Goal: Information Seeking & Learning: Find specific fact

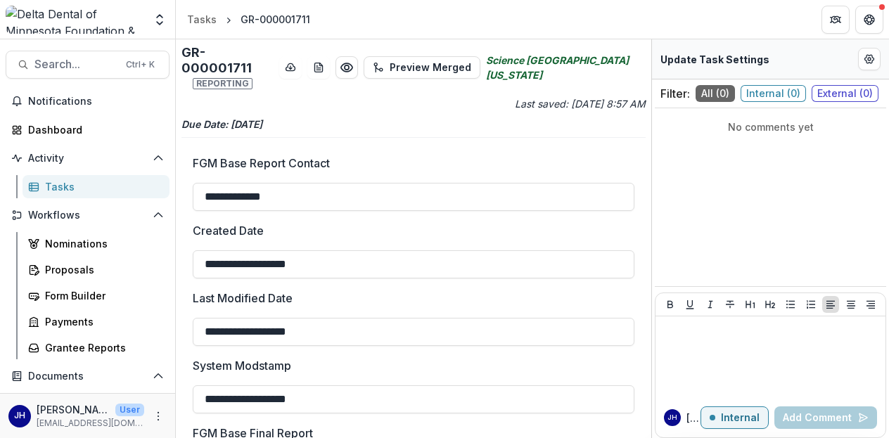
scroll to position [640, 0]
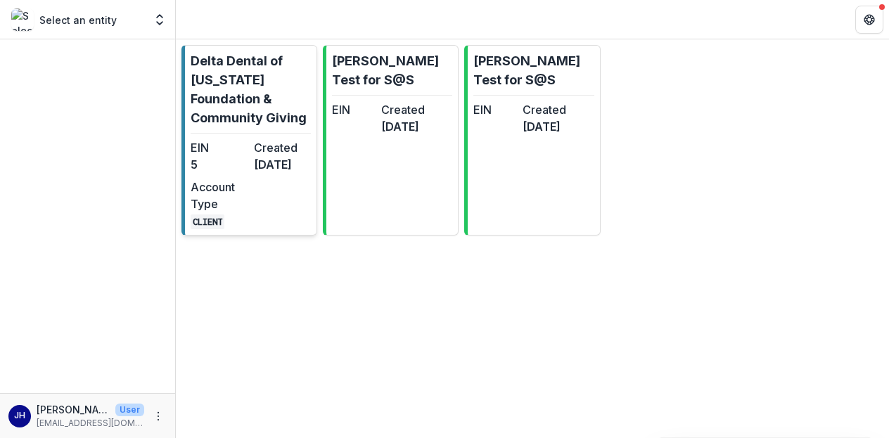
click at [240, 157] on dd "5" at bounding box center [220, 164] width 58 height 17
click at [294, 168] on dd "2 months ago" at bounding box center [283, 164] width 58 height 17
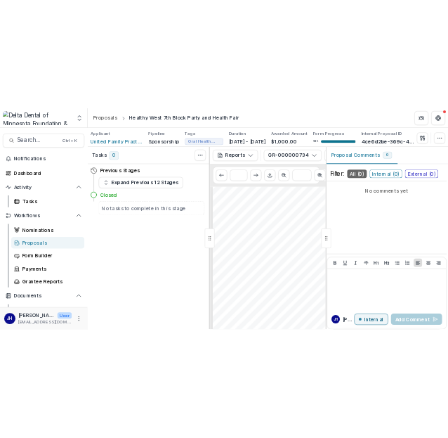
scroll to position [633, 0]
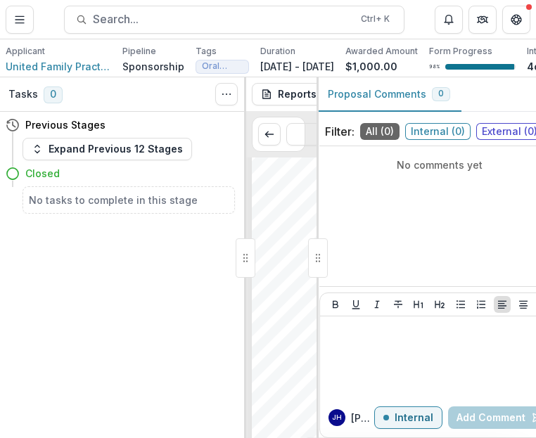
click at [176, 306] on div "Tasks 0 Show Cancelled Tasks Previous Stages Expand Previous 12 Stages Closed N…" at bounding box center [123, 257] width 246 height 361
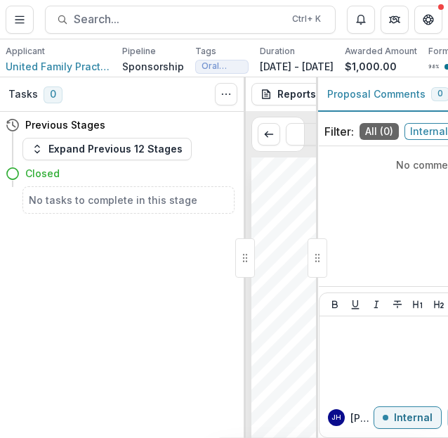
click at [243, 271] on div at bounding box center [245, 257] width 20 height 39
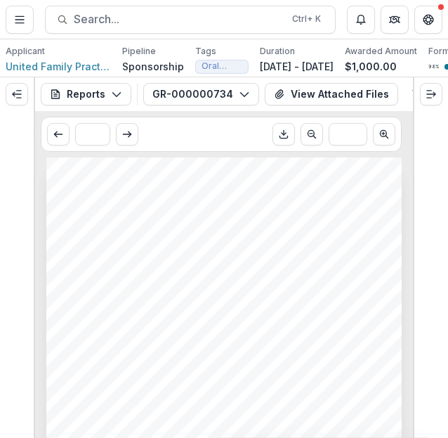
click at [241, 202] on div "Submission Responses FGM Base Report Contact Riley Karbon FGM Base Submitted By…" at bounding box center [224, 408] width 356 height 503
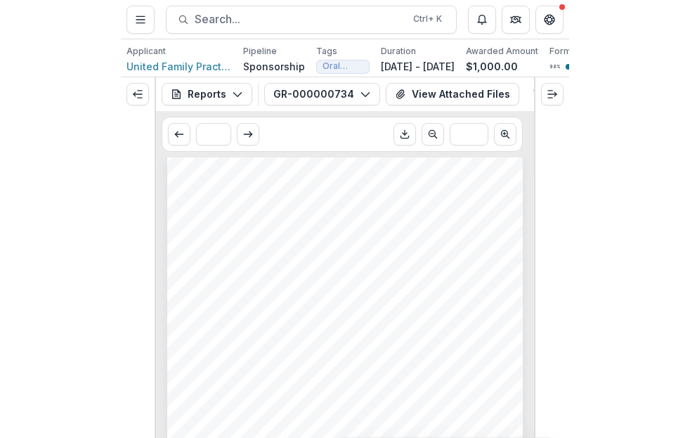
scroll to position [0, 0]
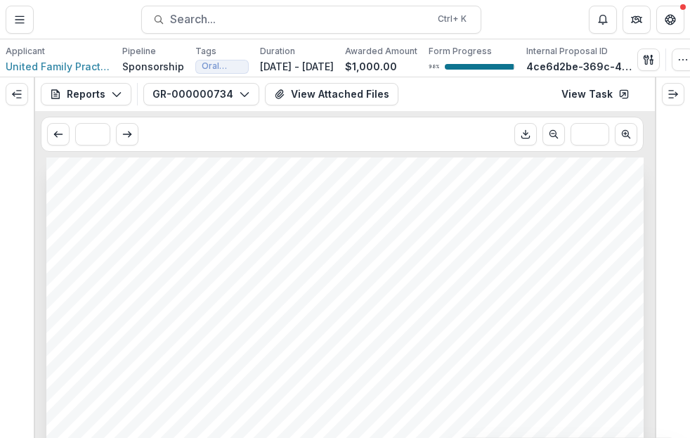
drag, startPoint x: 583, startPoint y: 64, endPoint x: 556, endPoint y: 68, distance: 27.0
click at [515, 68] on div "98 %" at bounding box center [472, 67] width 86 height 10
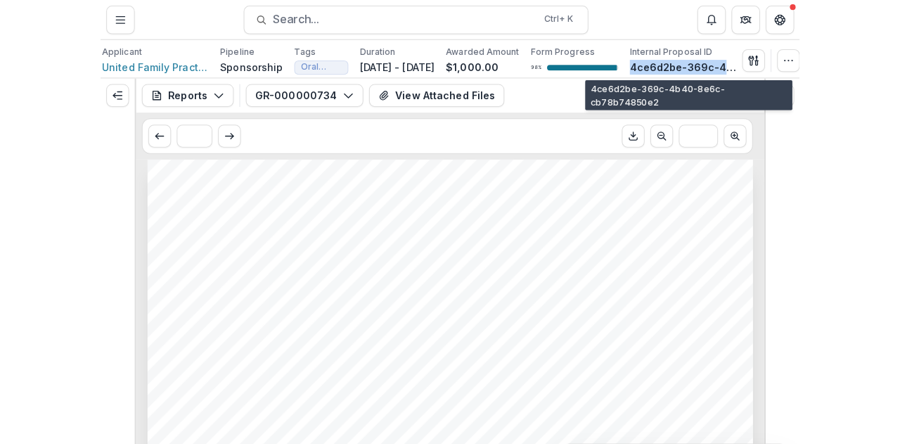
scroll to position [0, 45]
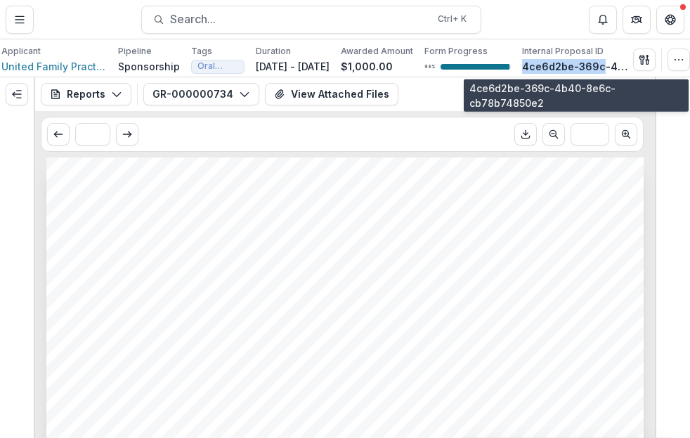
drag, startPoint x: 567, startPoint y: 63, endPoint x: 599, endPoint y: 66, distance: 32.5
click at [599, 66] on div "Applicant United Family Practice Health Center Pipeline Sponsorship Tags Oral H…" at bounding box center [314, 59] width 626 height 29
click at [599, 66] on p "4ce6d2be-369c-4b40-8e6c-cb78b74850e2" at bounding box center [574, 66] width 105 height 15
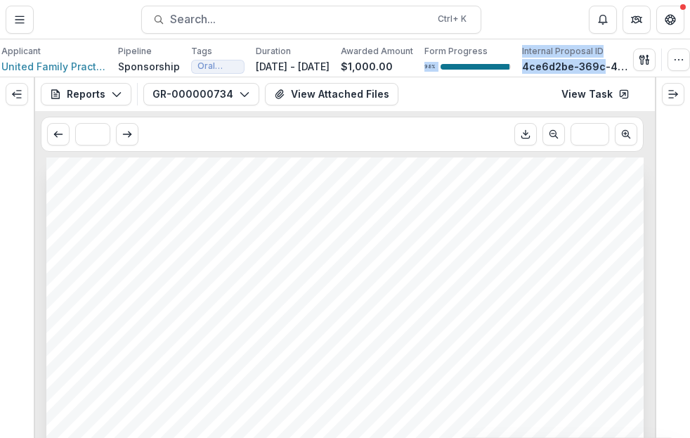
drag, startPoint x: 599, startPoint y: 66, endPoint x: 509, endPoint y: 56, distance: 90.6
click at [509, 56] on div "Applicant United Family Practice Health Center Pipeline Sponsorship Tags Oral H…" at bounding box center [314, 59] width 626 height 29
click at [528, 60] on p "4ce6d2be-369c-4b40-8e6c-cb78b74850e2" at bounding box center [574, 66] width 105 height 15
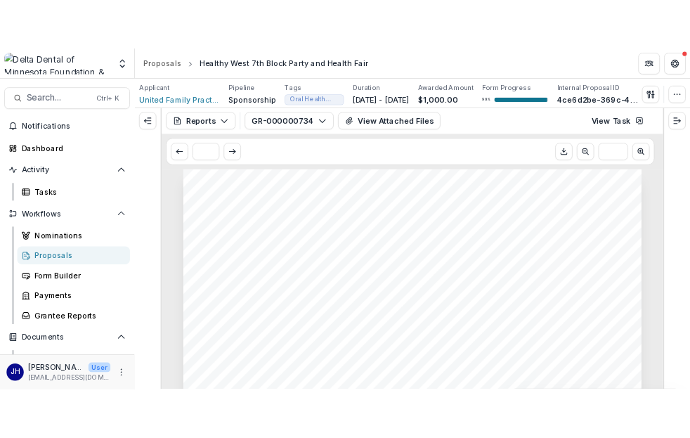
scroll to position [0, 11]
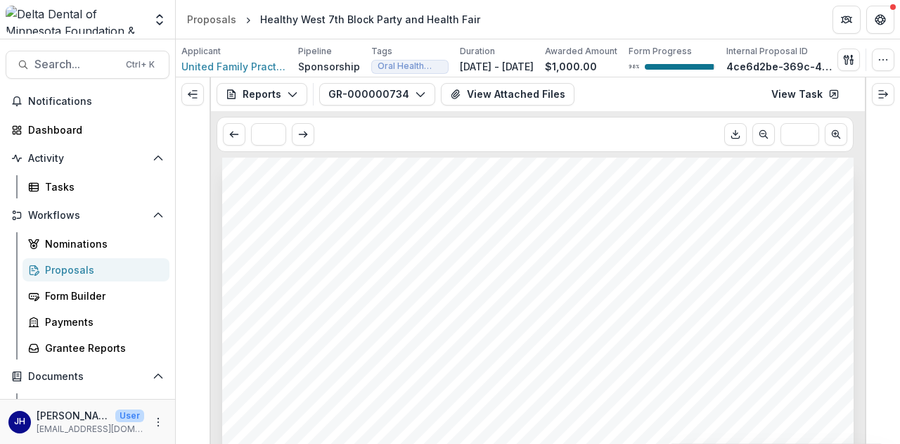
drag, startPoint x: 832, startPoint y: 70, endPoint x: 793, endPoint y: 53, distance: 41.9
click at [793, 53] on p "Internal Proposal ID" at bounding box center [767, 51] width 82 height 13
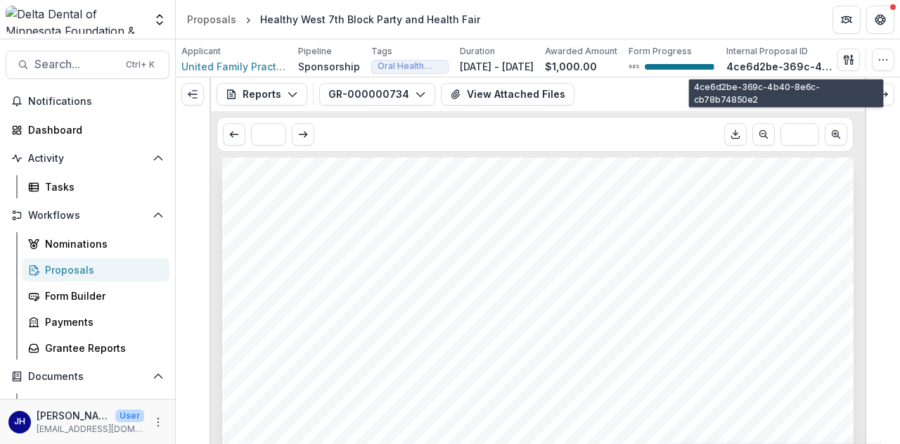
click at [793, 53] on p "Internal Proposal ID" at bounding box center [767, 51] width 82 height 13
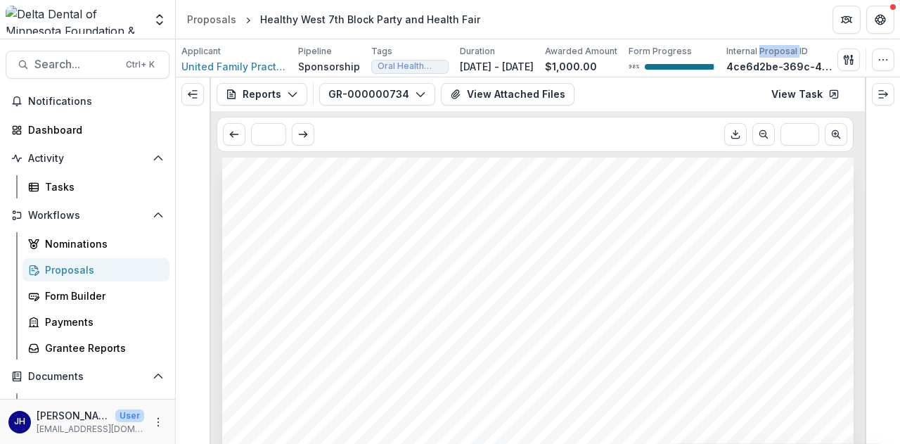
click at [793, 53] on p "Internal Proposal ID" at bounding box center [767, 51] width 82 height 13
click at [798, 61] on p "4ce6d2be-369c-4b40-8e6c-cb78b74850e2" at bounding box center [778, 66] width 105 height 15
drag, startPoint x: 734, startPoint y: 64, endPoint x: 859, endPoint y: 72, distance: 125.4
click at [859, 72] on div "Applicant United Family Practice Health Center Pipeline Sponsorship Tags Oral H…" at bounding box center [537, 59] width 713 height 29
click at [884, 52] on button "button" at bounding box center [883, 60] width 22 height 22
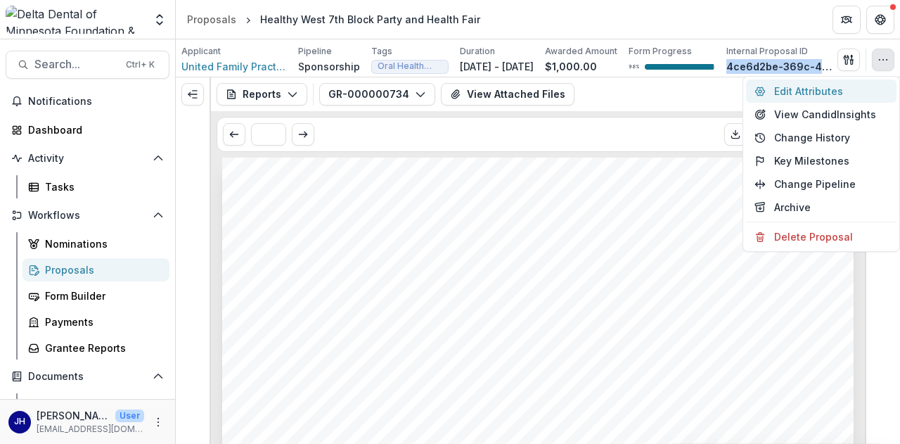
click at [820, 91] on button "Edit Attributes" at bounding box center [821, 90] width 150 height 23
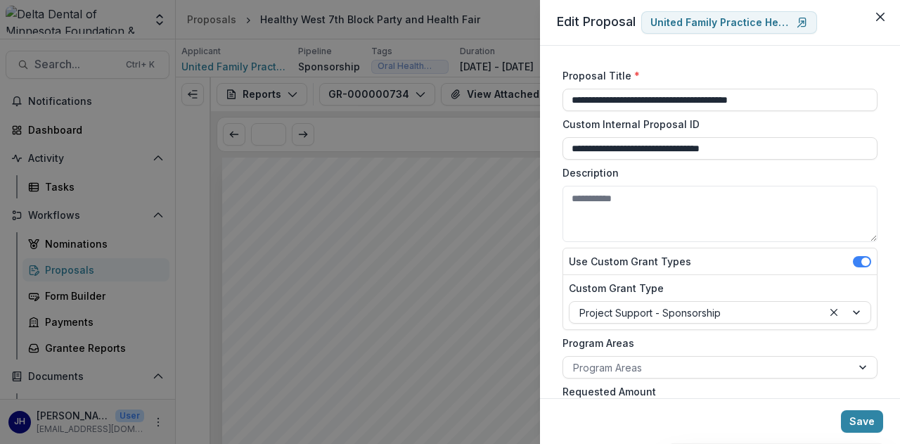
drag, startPoint x: 797, startPoint y: 146, endPoint x: 489, endPoint y: 146, distance: 307.9
click at [489, 146] on div "**********" at bounding box center [450, 222] width 900 height 444
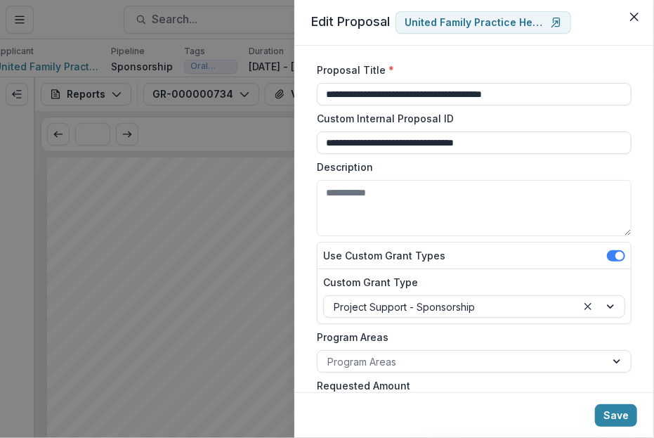
scroll to position [0, 0]
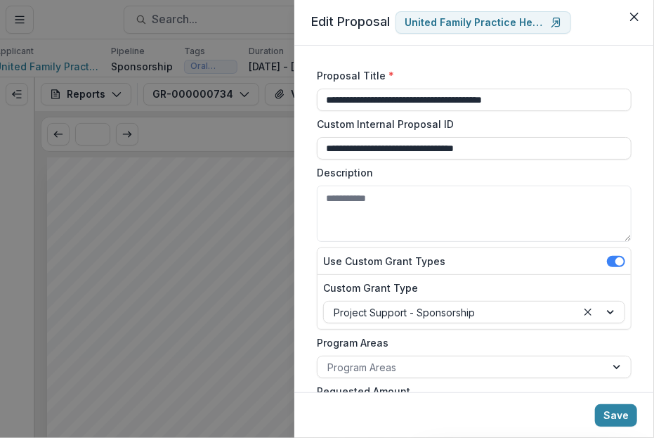
click at [302, 160] on div "**********" at bounding box center [475, 219] width 360 height 347
click at [629, 16] on button "Close" at bounding box center [635, 17] width 22 height 22
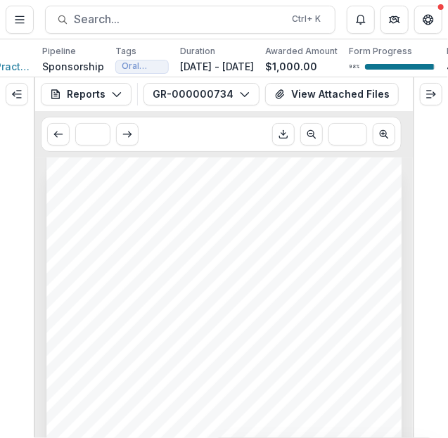
click at [285, 311] on div "Submission Responses FGM Base Report Contact Riley Karbon FGM Base Submitted By…" at bounding box center [223, 408] width 355 height 503
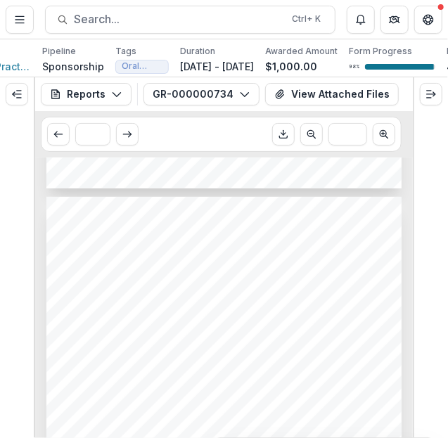
scroll to position [492, 0]
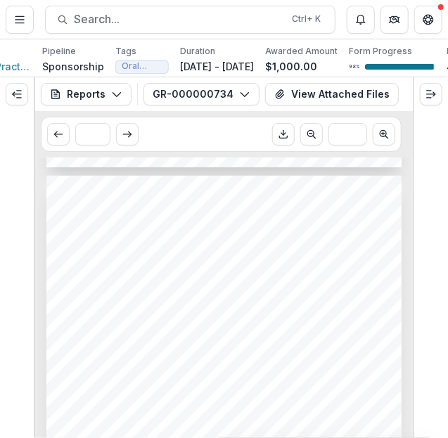
drag, startPoint x: 123, startPoint y: 306, endPoint x: 142, endPoint y: 311, distance: 19.6
click at [123, 304] on span "003U000001p4avUIAQ" at bounding box center [105, 300] width 74 height 7
drag, startPoint x: 140, startPoint y: 306, endPoint x: 75, endPoint y: 304, distance: 65.4
click at [74, 304] on div "Grant Submission Name Healthy West 7th Block Party and Health Fair Nonprofit Le…" at bounding box center [223, 427] width 355 height 503
drag, startPoint x: 66, startPoint y: 305, endPoint x: 138, endPoint y: 304, distance: 71.7
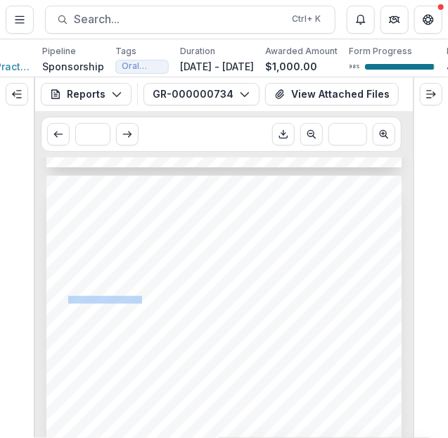
click at [138, 304] on span "003U000001p4avUIAQ" at bounding box center [105, 300] width 74 height 7
copy span "003U000001p4avUIAQ"
click at [228, 341] on div "Grant Submission Name Healthy West 7th Block Party and Health Fair Nonprofit Le…" at bounding box center [223, 427] width 355 height 503
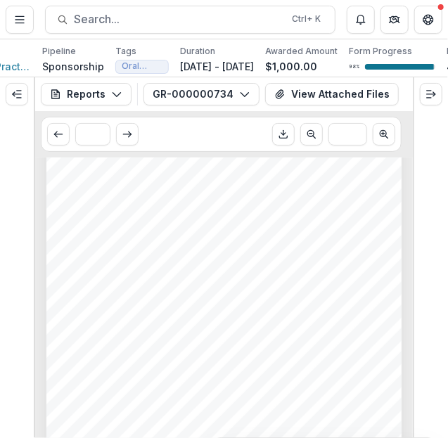
scroll to position [703, 0]
click at [149, 207] on div "Grant Submission Name Healthy West 7th Block Party and Health Fair Nonprofit Le…" at bounding box center [223, 216] width 355 height 503
drag, startPoint x: 139, startPoint y: 209, endPoint x: 66, endPoint y: 209, distance: 73.1
click at [68, 207] on span "003U000001p4avUIAQ" at bounding box center [105, 203] width 74 height 7
copy span "003U000001p4avUIAQ"
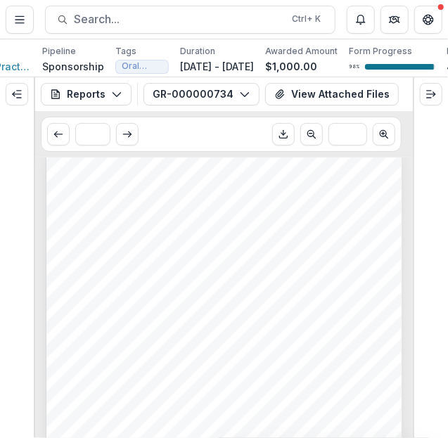
scroll to position [0, 0]
click at [299, 316] on div "Submission Responses FGM Base Report Contact Riley Karbon FGM Base Submitted By…" at bounding box center [223, 408] width 355 height 503
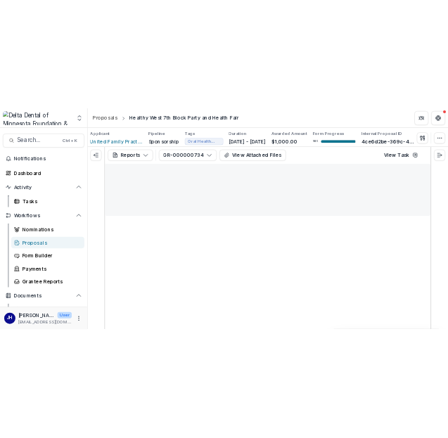
scroll to position [0, 11]
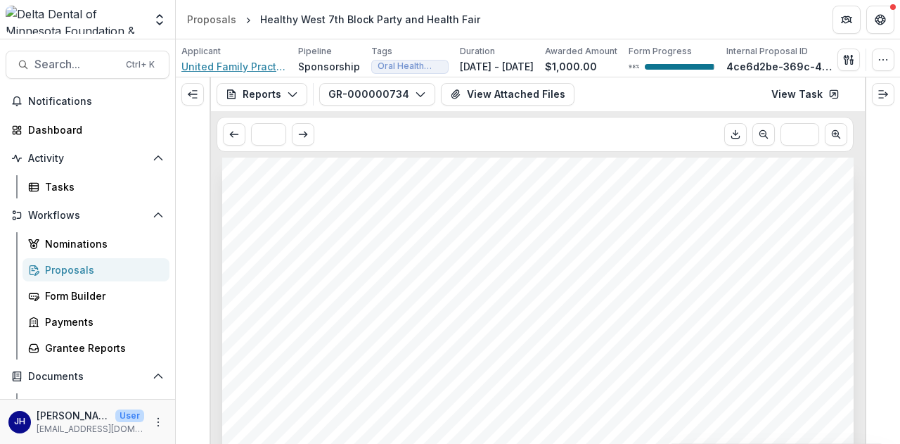
click at [235, 68] on span "United Family Practice Health Center" at bounding box center [233, 66] width 105 height 15
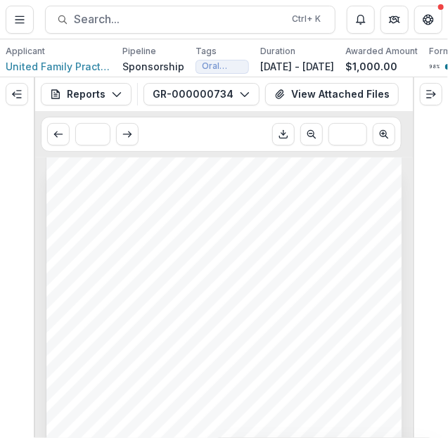
click at [279, 242] on div "Submission Responses FGM Base Report Contact Riley Karbon FGM Base Submitted By…" at bounding box center [223, 408] width 355 height 503
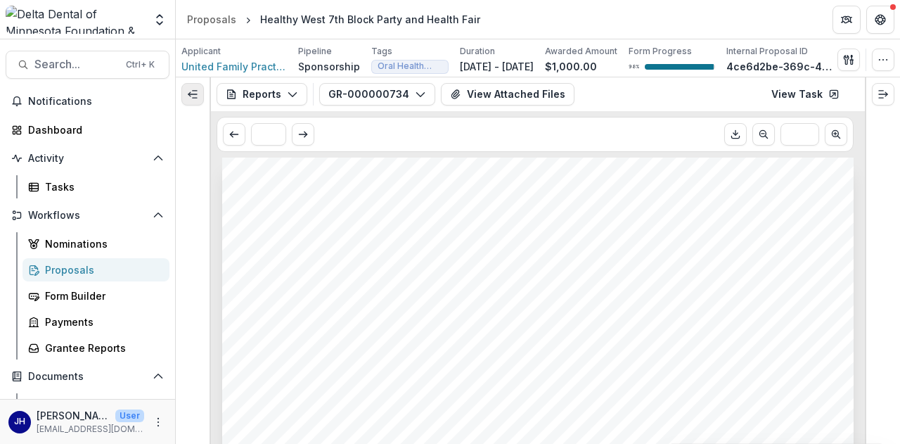
click at [197, 95] on icon "Expand left" at bounding box center [192, 94] width 11 height 11
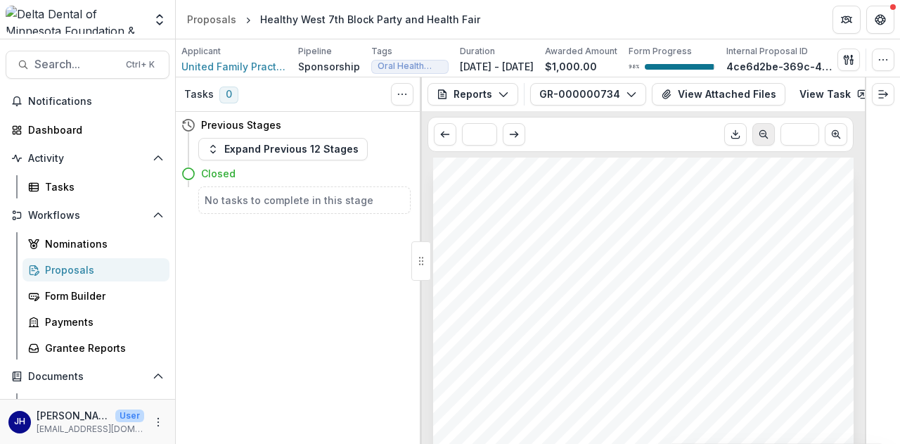
click at [768, 140] on icon "Scroll to previous page" at bounding box center [763, 134] width 11 height 11
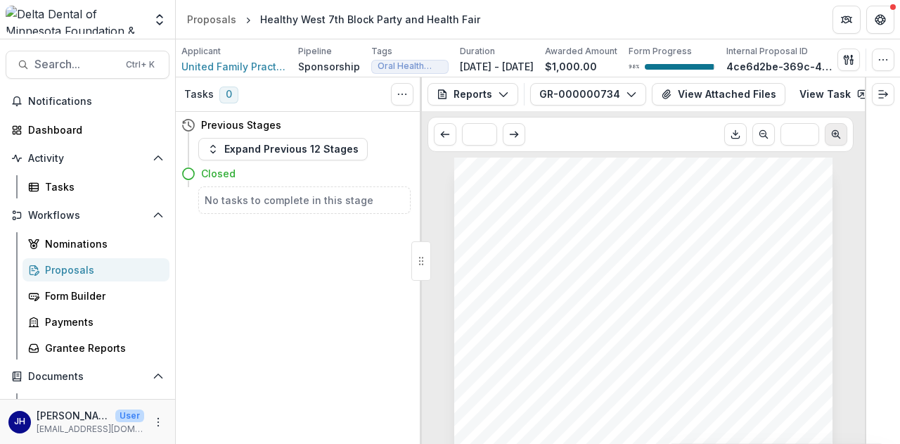
click at [839, 140] on icon "Scroll to next page" at bounding box center [835, 134] width 11 height 11
type input "***"
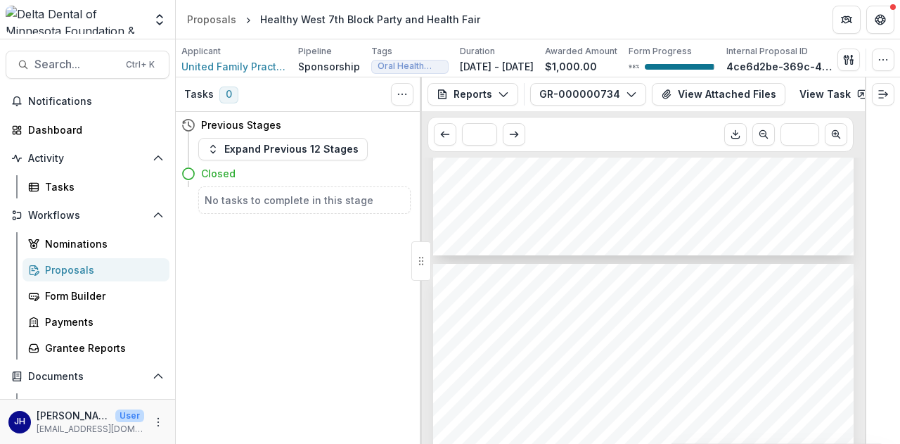
scroll to position [219, 0]
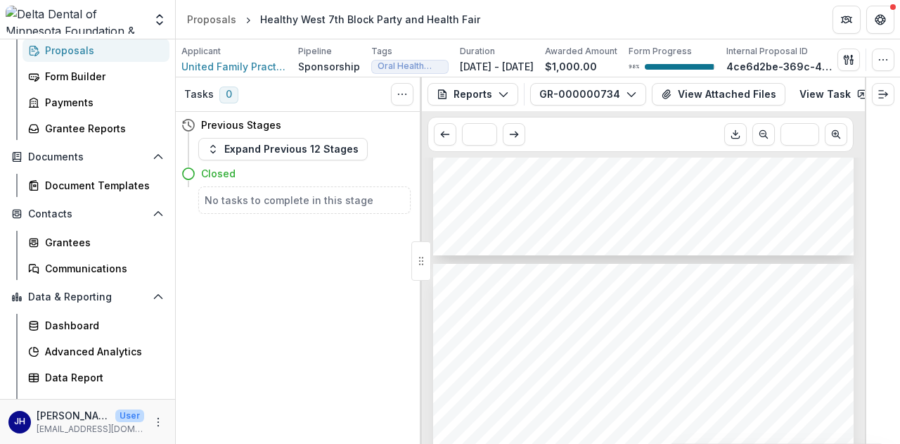
click at [276, 261] on div "Tasks 0 Show Cancelled Tasks Previous Stages Expand Previous 12 Stages Closed N…" at bounding box center [299, 260] width 246 height 366
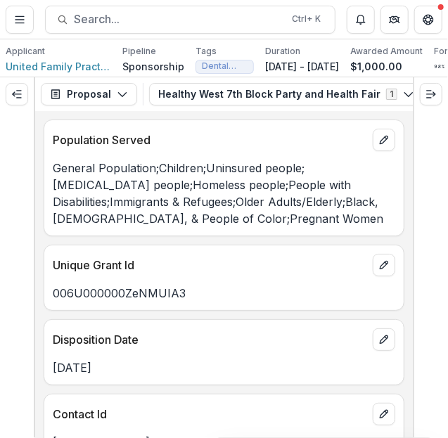
click at [217, 311] on div "Unique Grant Id 006U000000ZeNMUIA3" at bounding box center [224, 278] width 361 height 66
drag, startPoint x: 198, startPoint y: 299, endPoint x: 188, endPoint y: 298, distance: 9.9
click at [195, 299] on p "006U000000ZeNMUIA3" at bounding box center [224, 293] width 342 height 17
drag, startPoint x: 184, startPoint y: 297, endPoint x: 35, endPoint y: 304, distance: 149.2
click at [35, 304] on div "Population Served General Population;Children;Uninsured people;[MEDICAL_DATA] p…" at bounding box center [223, 274] width 377 height 327
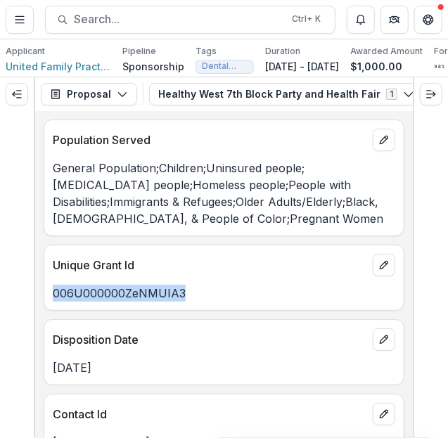
copy p "006U000000ZeNMUIA3"
drag, startPoint x: 217, startPoint y: 288, endPoint x: 245, endPoint y: 288, distance: 28.1
click at [217, 288] on div "006U000000ZeNMUIA3" at bounding box center [223, 288] width 359 height 25
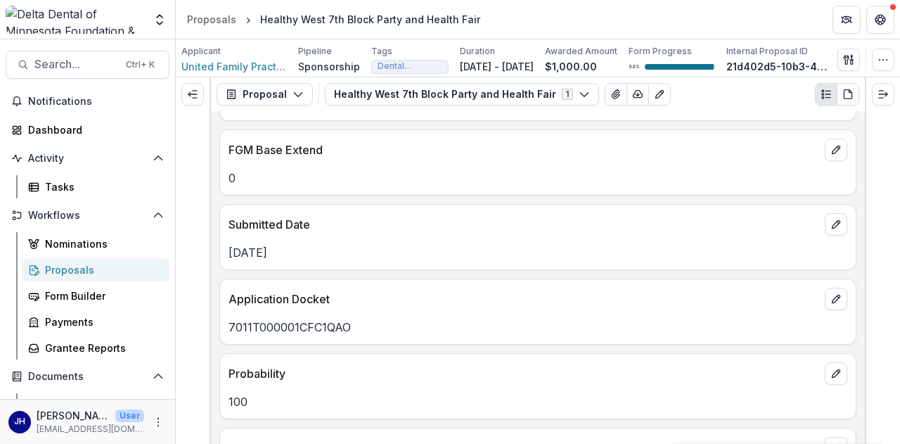
scroll to position [492, 0]
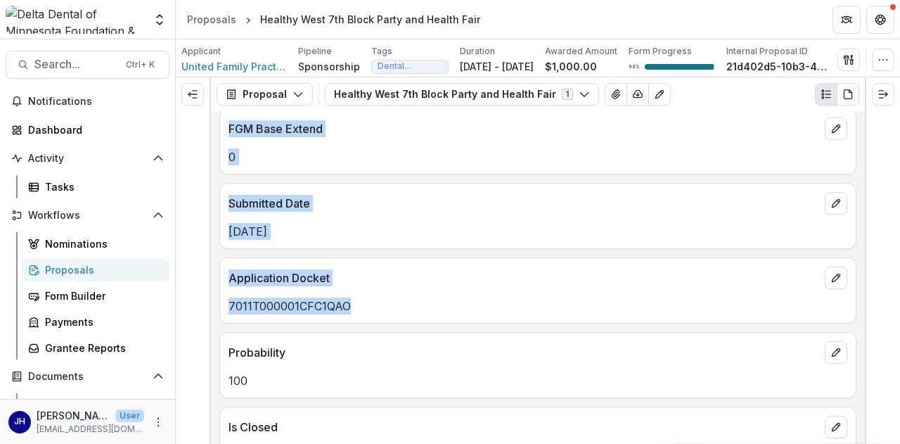
drag, startPoint x: 352, startPoint y: 289, endPoint x: 195, endPoint y: 295, distance: 156.9
click at [195, 295] on div "Proposal Proposal Payments Reports Grant Agreements Board Summaries Bank Detail…" at bounding box center [538, 260] width 724 height 366
click at [399, 289] on div "7011T000001CFC1QAO" at bounding box center [537, 301] width 635 height 25
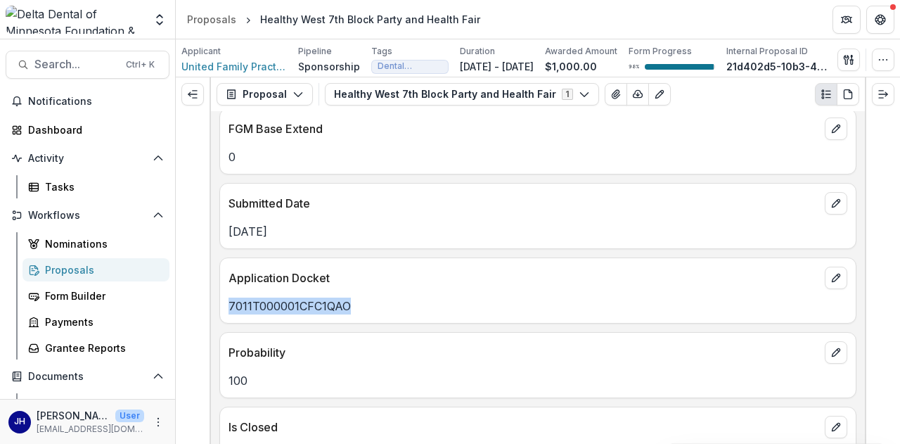
drag, startPoint x: 371, startPoint y: 285, endPoint x: 218, endPoint y: 290, distance: 153.3
click at [218, 290] on div "Population Served General Population;Children;Uninsured people;Low-income peopl…" at bounding box center [538, 277] width 654 height 333
copy p "7011T000001CFC1QAO"
click at [233, 269] on p "Application Docket" at bounding box center [523, 277] width 590 height 17
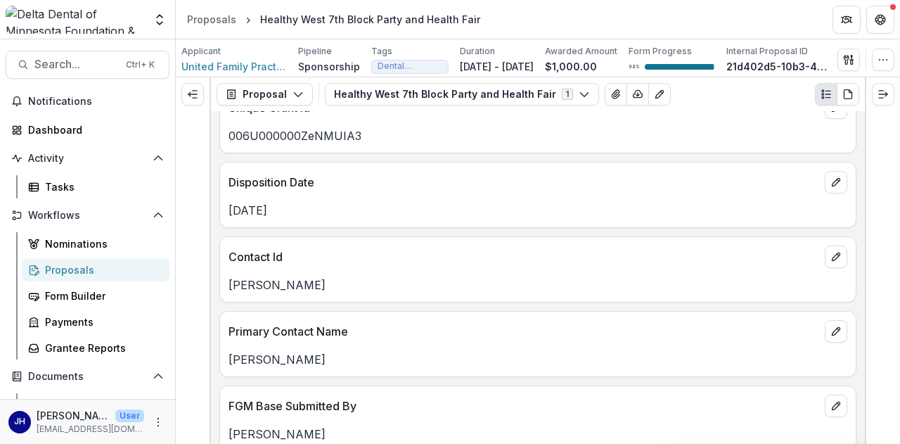
scroll to position [0, 0]
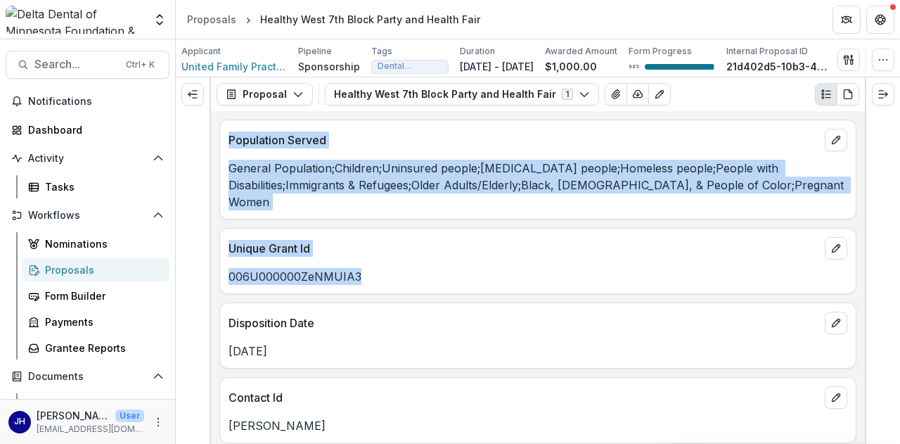
drag, startPoint x: 363, startPoint y: 265, endPoint x: 200, endPoint y: 266, distance: 163.8
click at [200, 266] on div "Proposal Proposal Payments Reports Grant Agreements Board Summaries Bank Detail…" at bounding box center [538, 260] width 724 height 366
drag, startPoint x: 277, startPoint y: 267, endPoint x: 317, endPoint y: 261, distance: 40.6
click at [278, 268] on p "006U000000ZeNMUIA3" at bounding box center [537, 276] width 619 height 17
click at [382, 268] on p "006U000000ZeNMUIA3" at bounding box center [537, 276] width 619 height 17
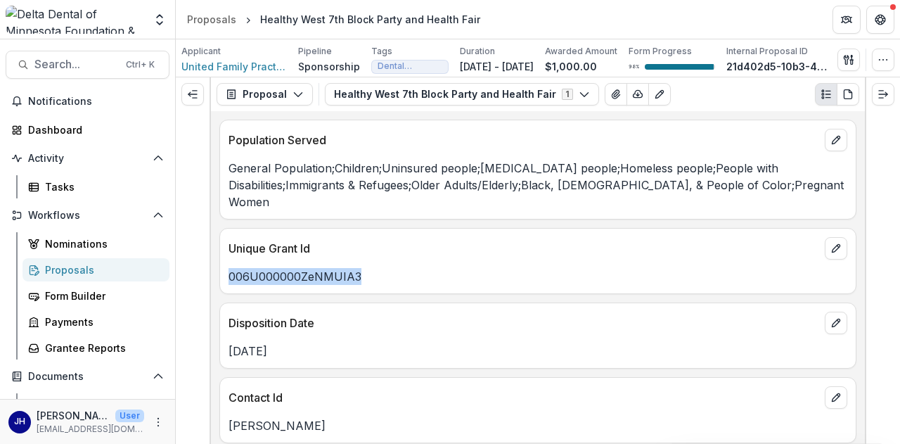
drag, startPoint x: 375, startPoint y: 264, endPoint x: 226, endPoint y: 266, distance: 149.1
click at [226, 268] on div "006U000000ZeNMUIA3" at bounding box center [537, 276] width 635 height 17
copy p "006U000000ZeNMUIA3"
drag, startPoint x: 404, startPoint y: 235, endPoint x: 197, endPoint y: 4, distance: 310.2
click at [404, 240] on p "Unique Grant Id" at bounding box center [523, 248] width 590 height 17
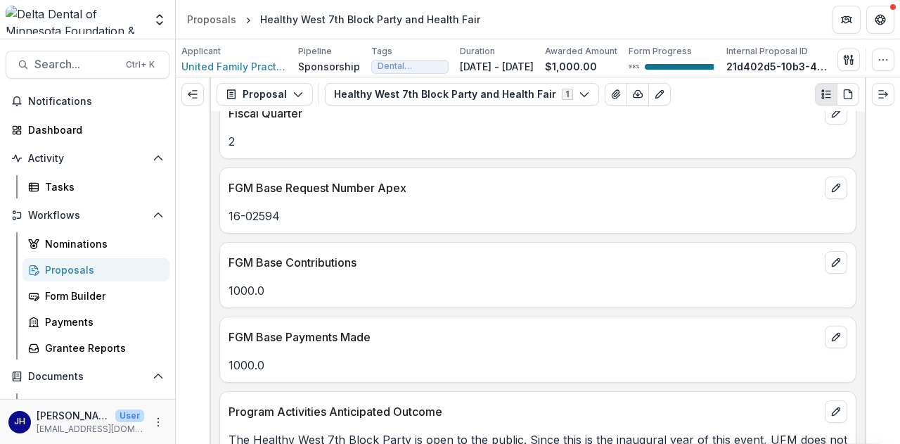
scroll to position [1336, 0]
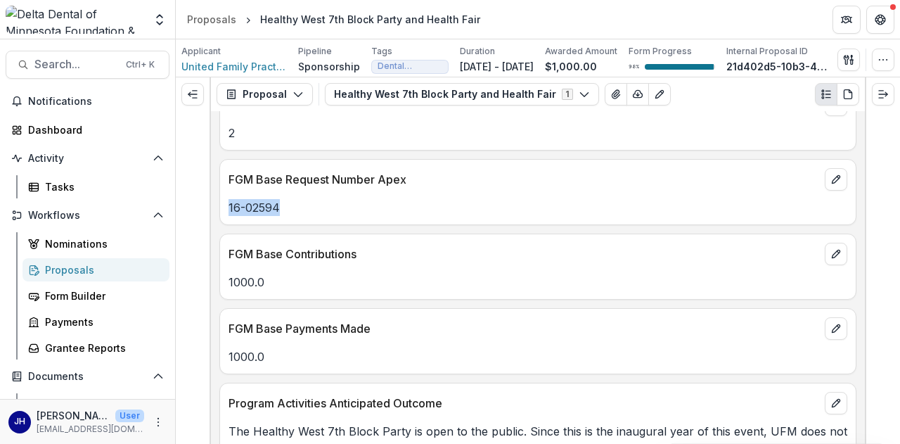
drag, startPoint x: 299, startPoint y: 195, endPoint x: 223, endPoint y: 188, distance: 77.0
click at [223, 199] on div "16-02594" at bounding box center [537, 207] width 635 height 17
copy p "16-02594"
click at [343, 200] on div "FGM Base Request Number Apex 16-02594" at bounding box center [537, 192] width 637 height 66
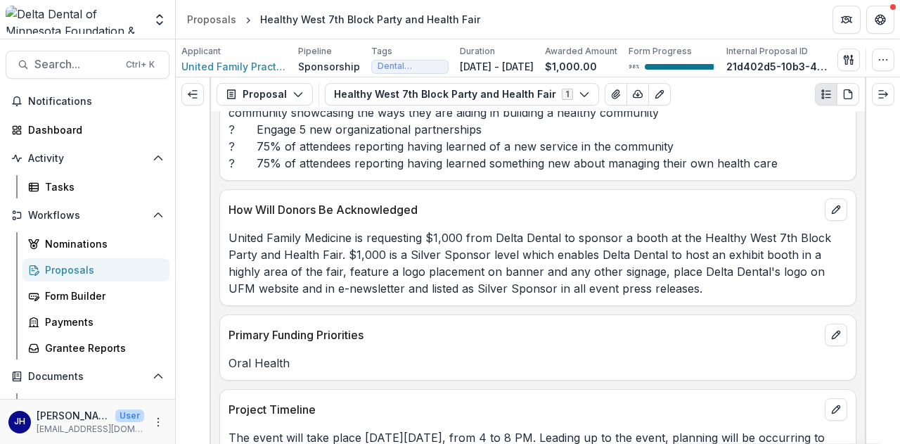
scroll to position [1757, 0]
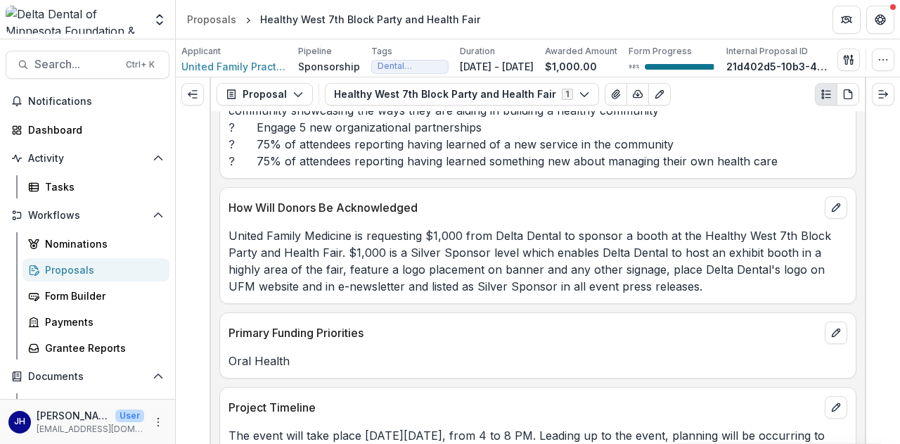
drag, startPoint x: 698, startPoint y: 240, endPoint x: 748, endPoint y: 243, distance: 50.0
click at [707, 241] on p "United Family Medicine is requesting $1,000 from Delta Dental to sponsor a boot…" at bounding box center [537, 260] width 619 height 67
drag, startPoint x: 815, startPoint y: 238, endPoint x: 833, endPoint y: 241, distance: 17.8
click at [833, 241] on p "United Family Medicine is requesting $1,000 from Delta Dental to sponsor a boot…" at bounding box center [537, 260] width 619 height 67
click at [832, 241] on p "United Family Medicine is requesting $1,000 from Delta Dental to sponsor a boot…" at bounding box center [537, 260] width 619 height 67
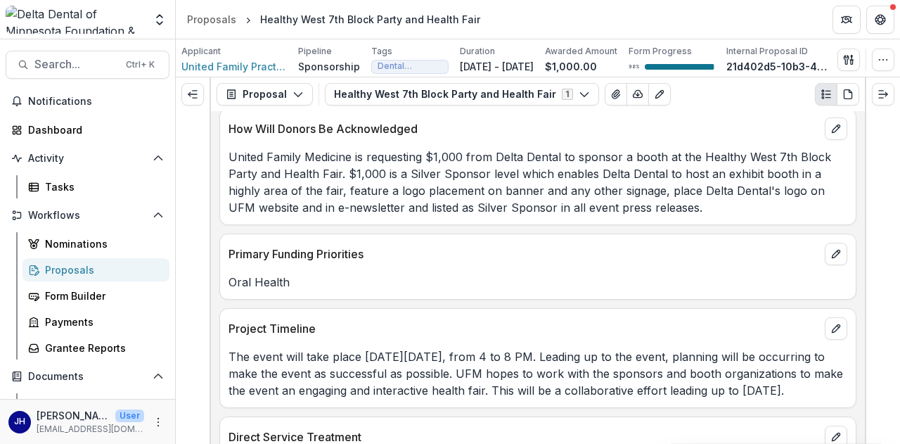
scroll to position [1968, 0]
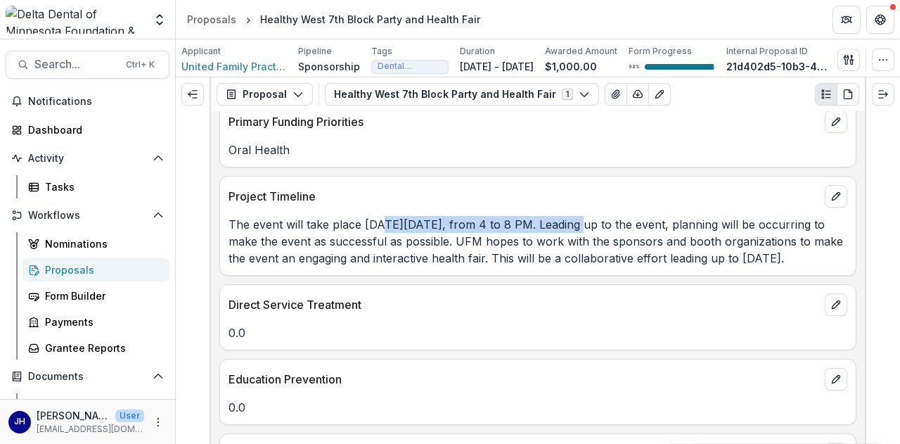
drag, startPoint x: 380, startPoint y: 200, endPoint x: 569, endPoint y: 192, distance: 189.3
click at [569, 207] on div "The event will take place [DATE][DATE], from 4 to 8 PM. Leading up to the event…" at bounding box center [537, 236] width 635 height 59
copy p "Thursday, August 11, from 4 to 8 PM"
click at [364, 235] on p "The event will take place [DATE][DATE], from 4 to 8 PM. Leading up to the event…" at bounding box center [537, 241] width 619 height 51
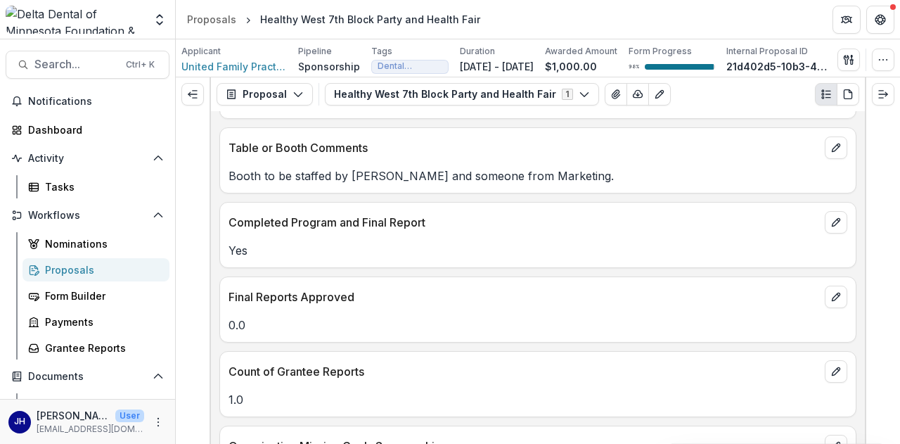
scroll to position [3163, 0]
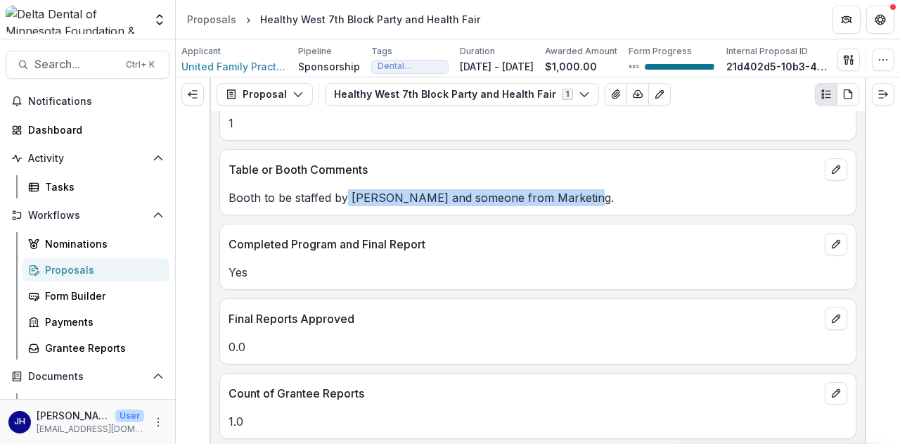
drag, startPoint x: 347, startPoint y: 185, endPoint x: 576, endPoint y: 192, distance: 229.3
click at [576, 192] on p "Booth to be staffed by [PERSON_NAME] and someone from Marketing." at bounding box center [537, 197] width 619 height 17
copy p "Leah Kinney and someone from Marketing."
click at [325, 299] on div "Final Reports Approved" at bounding box center [537, 314] width 635 height 31
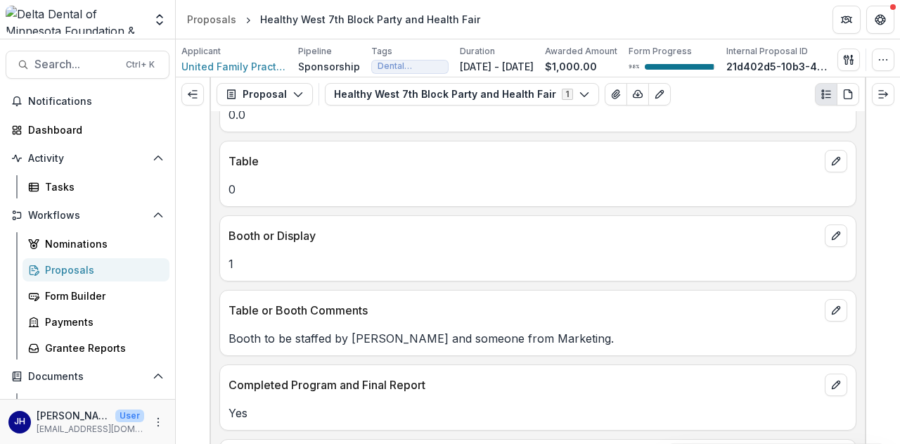
scroll to position [2812, 0]
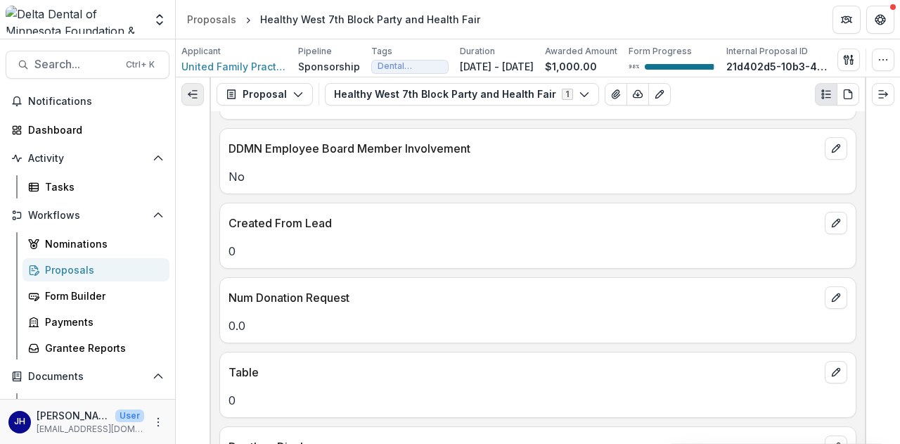
click at [191, 100] on icon "Expand left" at bounding box center [192, 94] width 11 height 11
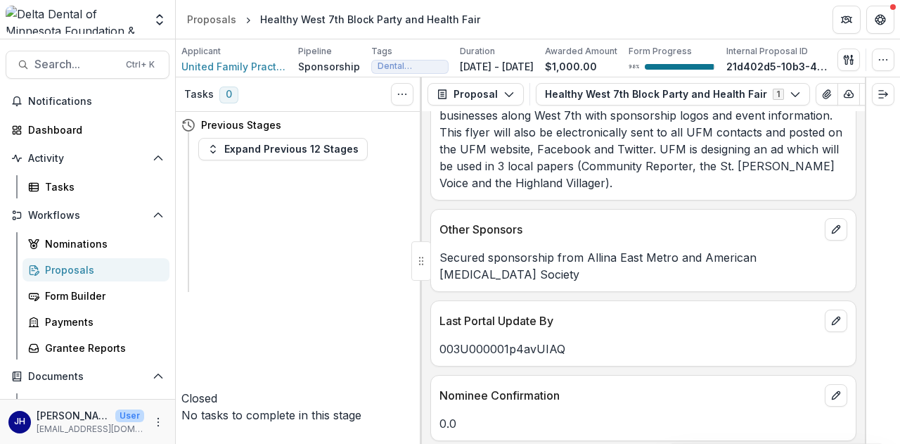
scroll to position [4429, 0]
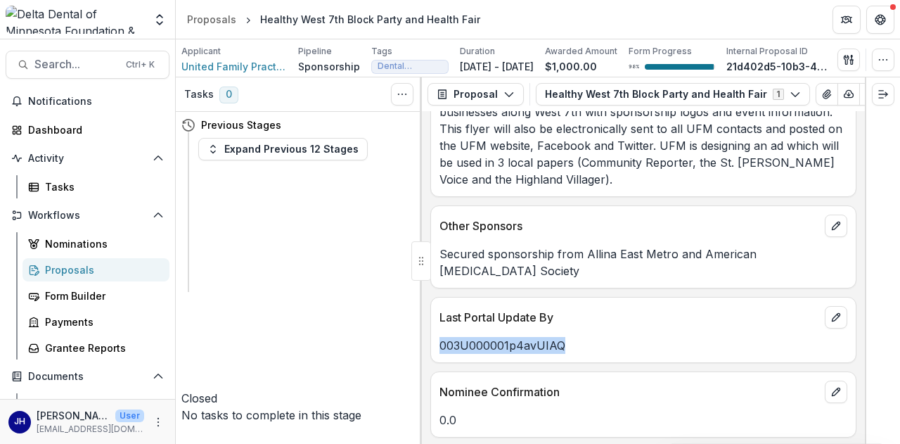
drag, startPoint x: 576, startPoint y: 278, endPoint x: 434, endPoint y: 278, distance: 141.3
click at [434, 337] on div "003U000001p4avUIAQ" at bounding box center [643, 345] width 425 height 17
copy p "003U000001p4avUIAQ"
click at [312, 295] on div "Tasks 0 Show Cancelled Tasks Previous Stages Expand Previous 12 Stages Closed N…" at bounding box center [299, 260] width 246 height 366
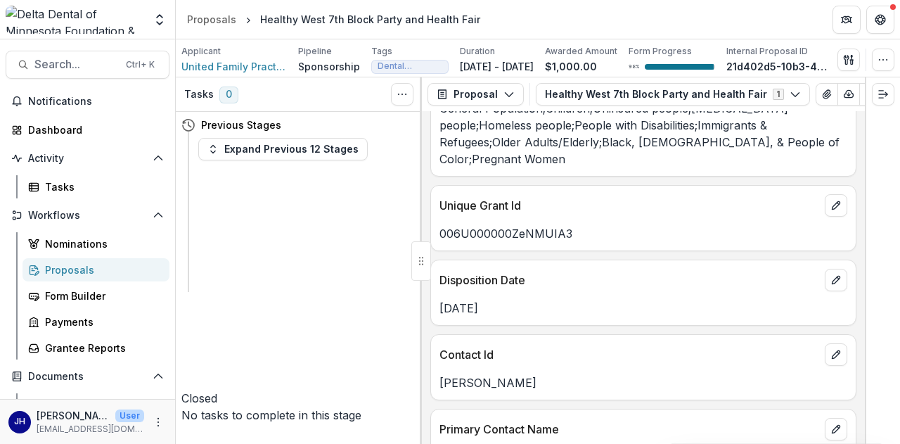
scroll to position [0, 0]
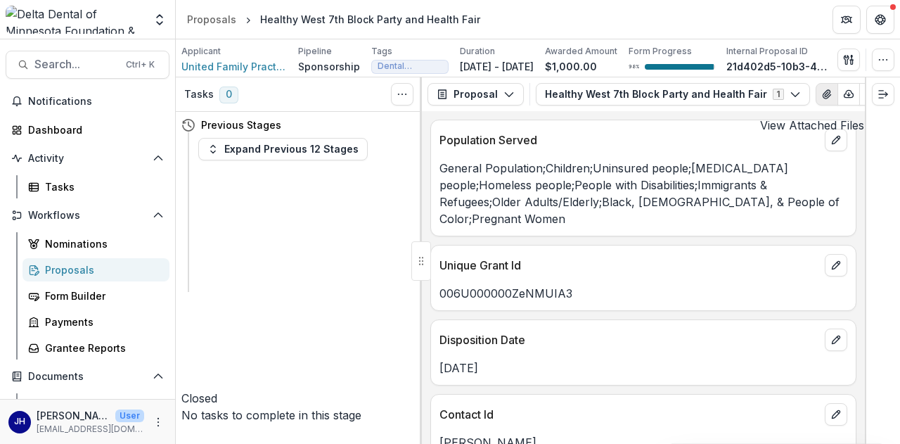
click at [818, 101] on button "View Attached Files" at bounding box center [826, 94] width 22 height 22
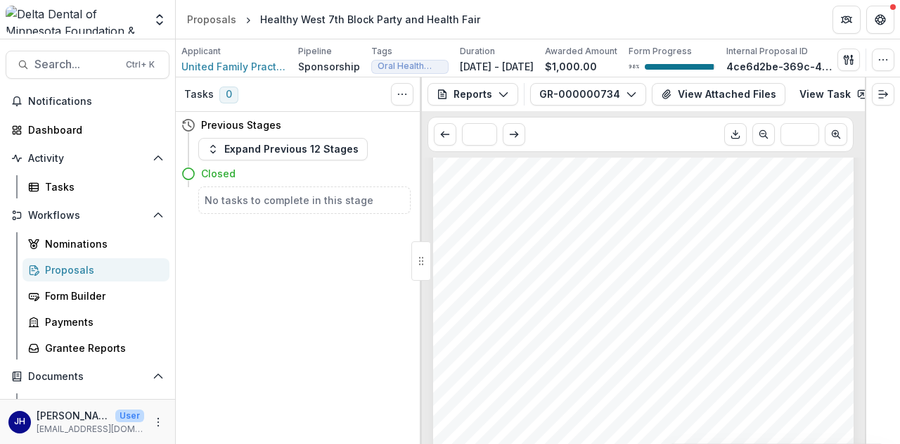
scroll to position [141, 0]
click at [433, 224] on div "Submission Responses FGM Base Report Contact Riley Karbon FGM Base Submitted By…" at bounding box center [643, 314] width 420 height 595
click at [607, 103] on button "GR-000000734" at bounding box center [588, 94] width 116 height 22
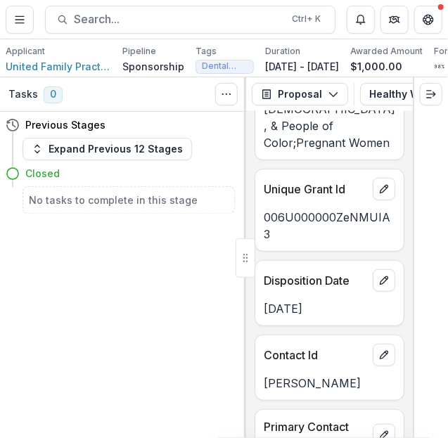
scroll to position [141, 0]
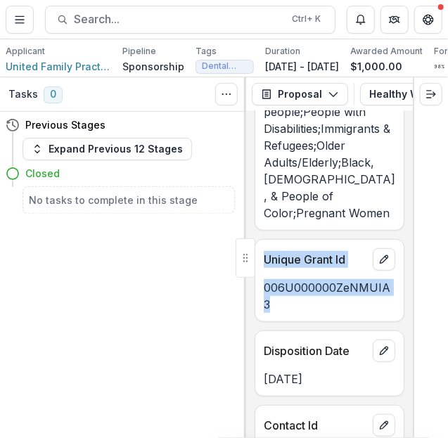
drag, startPoint x: 281, startPoint y: 297, endPoint x: 264, endPoint y: 251, distance: 49.0
click at [264, 251] on div "Unique Grant Id 006U000000ZeNMUIA3" at bounding box center [329, 280] width 150 height 83
copy div "Unique Grant Id 006U000000ZeNMUIA3"
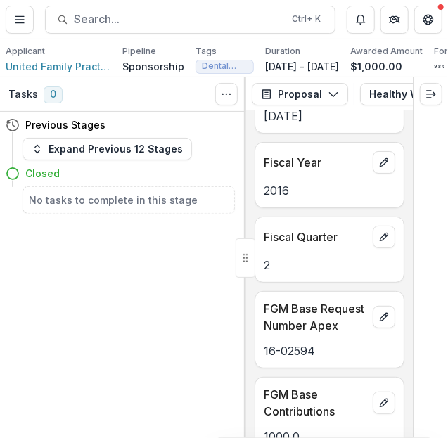
scroll to position [1547, 0]
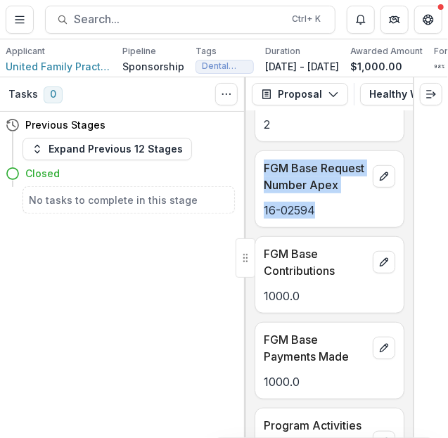
drag, startPoint x: 304, startPoint y: 234, endPoint x: 265, endPoint y: 183, distance: 63.7
click at [265, 183] on div "FGM Base Request Number Apex 16-02594" at bounding box center [329, 188] width 150 height 77
copy div "FGM Base Request Number Apex 16-02594"
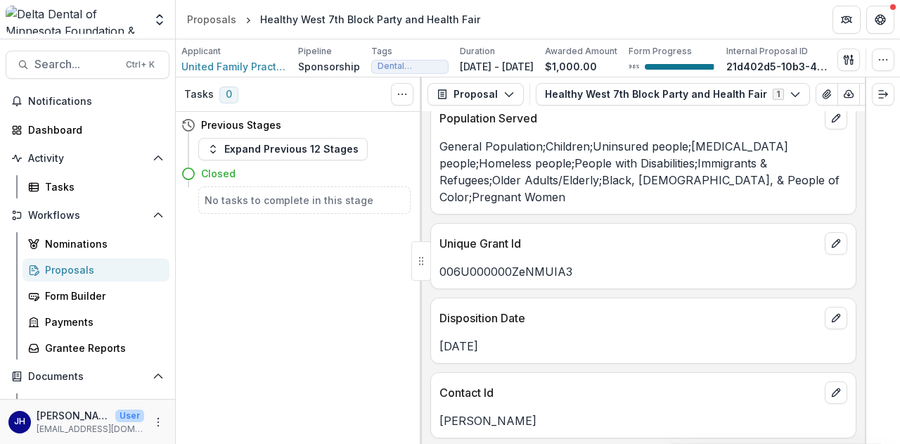
scroll to position [0, 0]
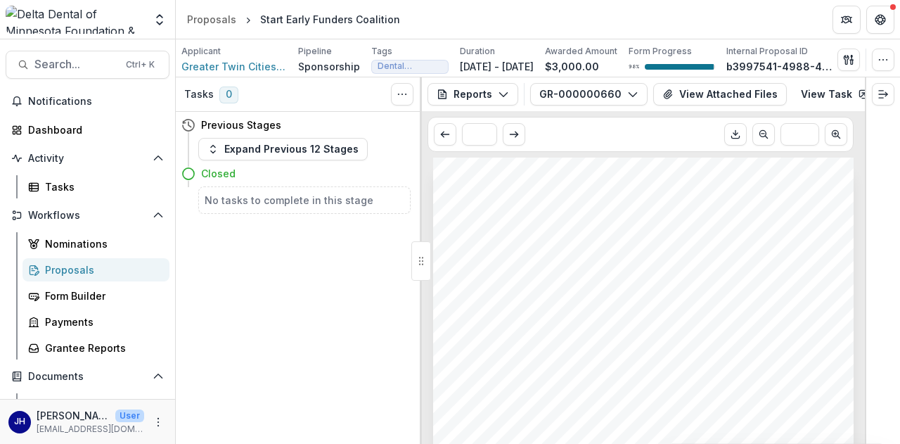
click at [344, 302] on div "Tasks 0 Show Cancelled Tasks Previous Stages Expand Previous 12 Stages Closed N…" at bounding box center [299, 260] width 246 height 366
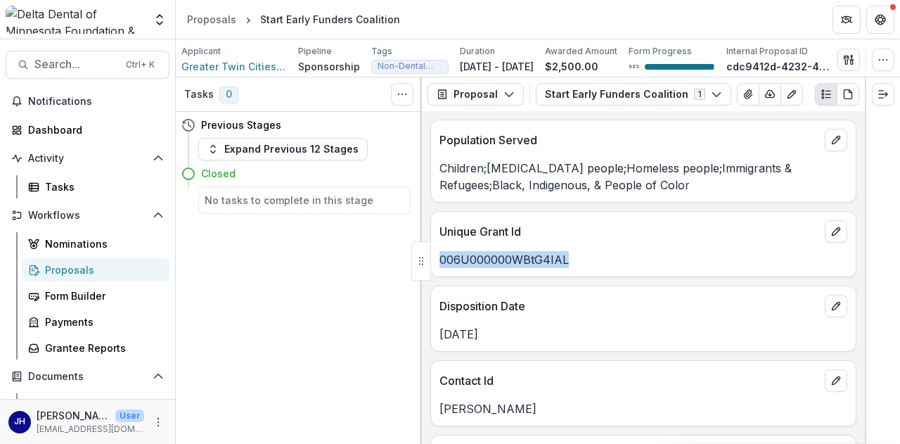
drag, startPoint x: 489, startPoint y: 265, endPoint x: 436, endPoint y: 266, distance: 53.4
click at [436, 266] on div "006U000000WBtG4IAL" at bounding box center [643, 259] width 425 height 17
copy p "006U000000WBtG4IAL"
click at [373, 282] on div "Tasks 0 Show Cancelled Tasks Previous Stages Expand Previous 12 Stages Closed N…" at bounding box center [299, 260] width 246 height 366
click at [569, 268] on p "006U000000WBtG4IAL" at bounding box center [643, 259] width 408 height 17
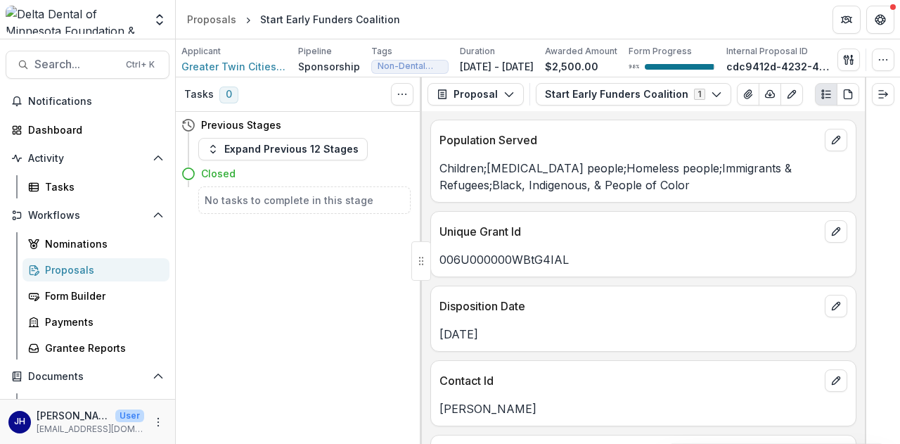
click at [297, 292] on div "Tasks 0 Show Cancelled Tasks Previous Stages Expand Previous 12 Stages Closed N…" at bounding box center [299, 260] width 246 height 366
click at [523, 251] on div "006U000000WBtG4IAL" at bounding box center [643, 255] width 425 height 25
drag, startPoint x: 565, startPoint y: 266, endPoint x: 434, endPoint y: 259, distance: 131.0
click at [434, 259] on div "006U000000WBtG4IAL" at bounding box center [643, 259] width 425 height 17
copy p "006U000000WBtG4IAL"
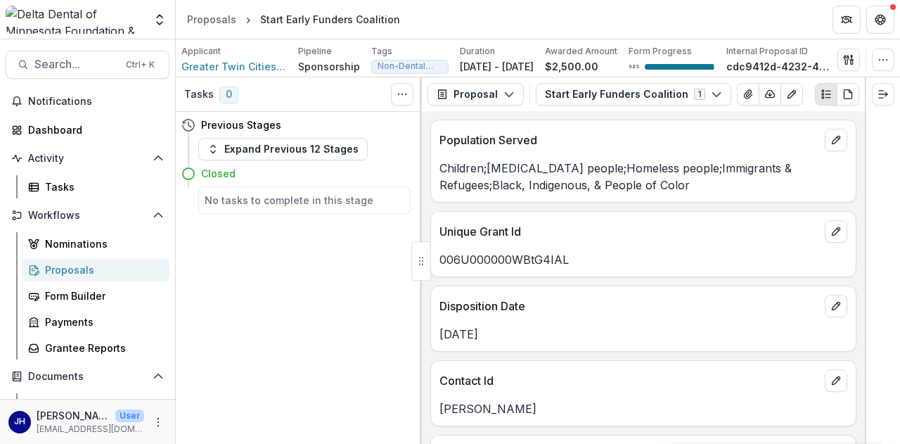
click at [371, 261] on div "Tasks 0 Show Cancelled Tasks Previous Stages Expand Previous 12 Stages Closed N…" at bounding box center [299, 260] width 246 height 366
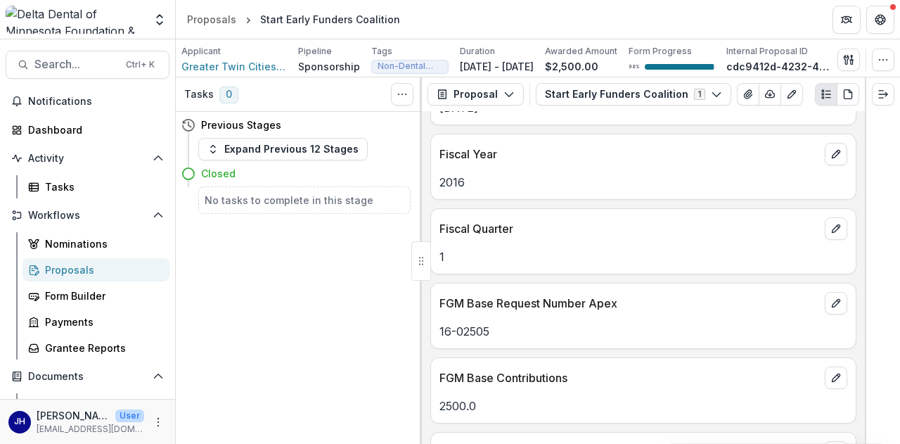
scroll to position [1336, 0]
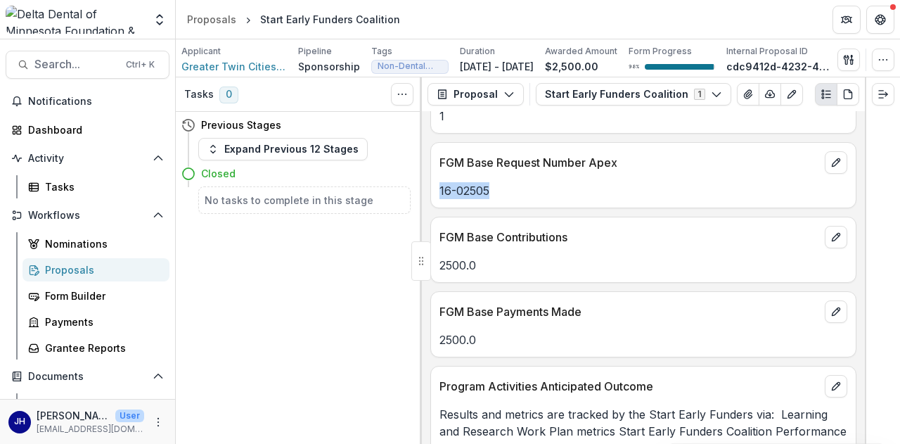
drag, startPoint x: 496, startPoint y: 189, endPoint x: 427, endPoint y: 183, distance: 68.4
click at [427, 183] on div "Population Served Children;Low-income people;Homeless people;Immigrants & Refug…" at bounding box center [643, 277] width 443 height 333
copy p "16-02505"
click at [394, 265] on div "Tasks 0 Show Cancelled Tasks Previous Stages Expand Previous 12 Stages Closed N…" at bounding box center [299, 260] width 246 height 366
click at [363, 266] on div "Tasks 0 Show Cancelled Tasks Previous Stages Expand Previous 12 Stages Closed N…" at bounding box center [299, 260] width 246 height 366
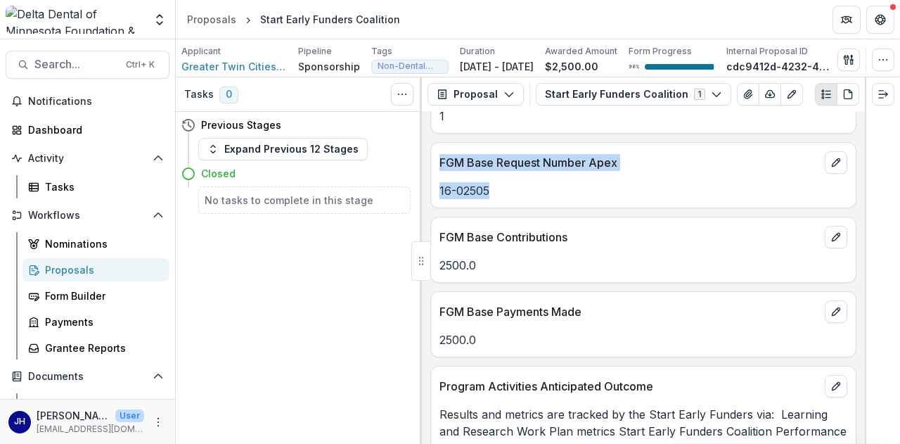
drag, startPoint x: 521, startPoint y: 195, endPoint x: 436, endPoint y: 160, distance: 91.8
click at [436, 160] on div "FGM Base Request Number Apex 16-02505" at bounding box center [643, 175] width 426 height 66
copy div "FGM Base Request Number Apex 16-02505"
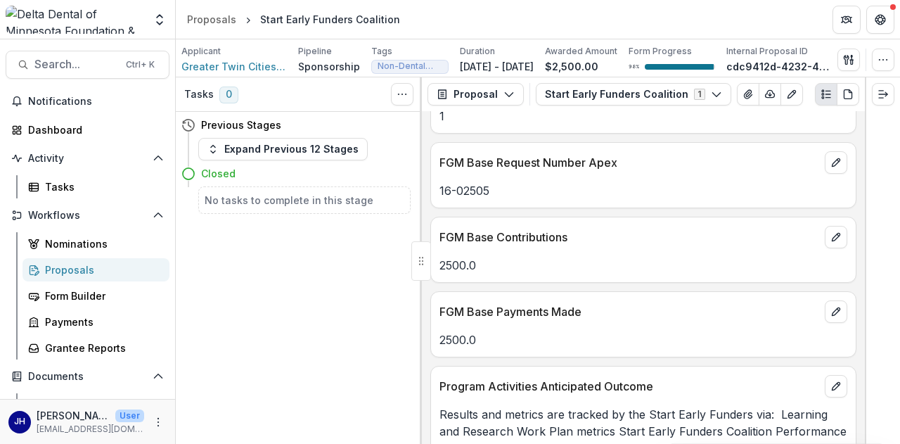
click at [387, 324] on div "Tasks 0 Show Cancelled Tasks Previous Stages Expand Previous 12 Stages Closed N…" at bounding box center [299, 260] width 246 height 366
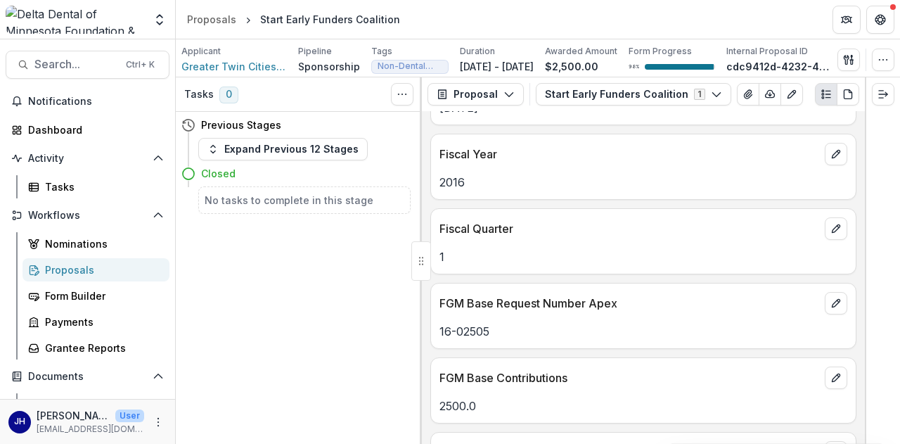
scroll to position [1265, 0]
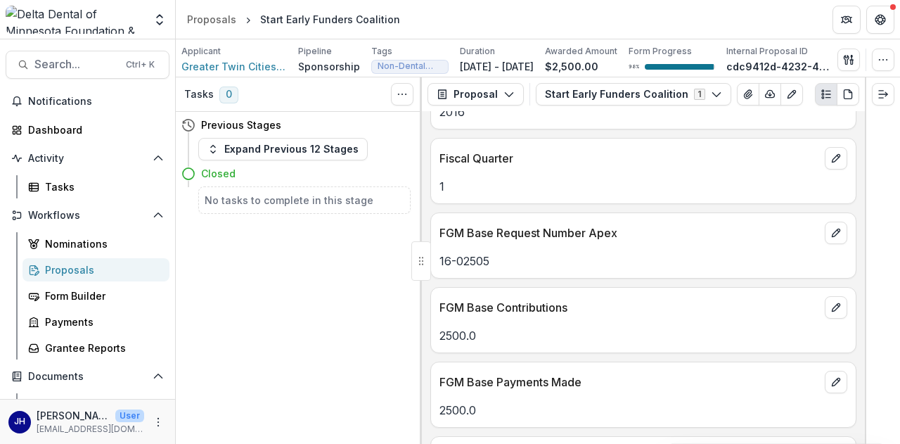
click at [520, 311] on p "FGM Base Contributions" at bounding box center [629, 307] width 380 height 17
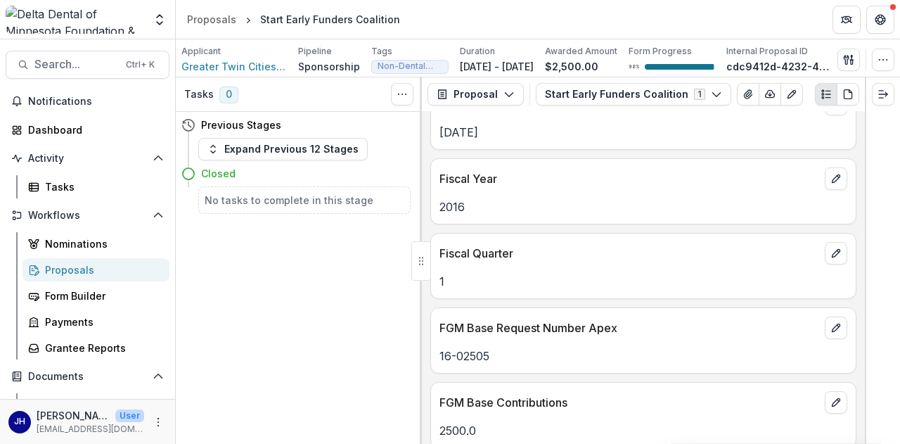
scroll to position [1195, 0]
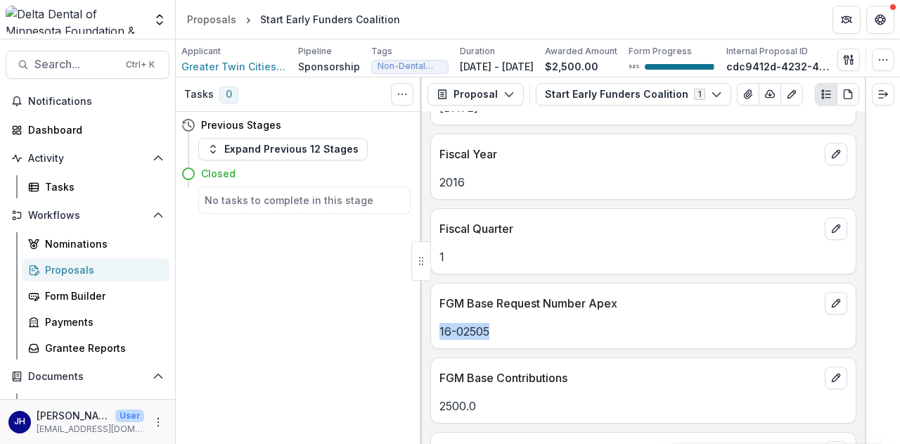
drag, startPoint x: 494, startPoint y: 330, endPoint x: 436, endPoint y: 325, distance: 58.5
click at [436, 325] on div "16-02505" at bounding box center [643, 331] width 425 height 17
copy p "16-02505"
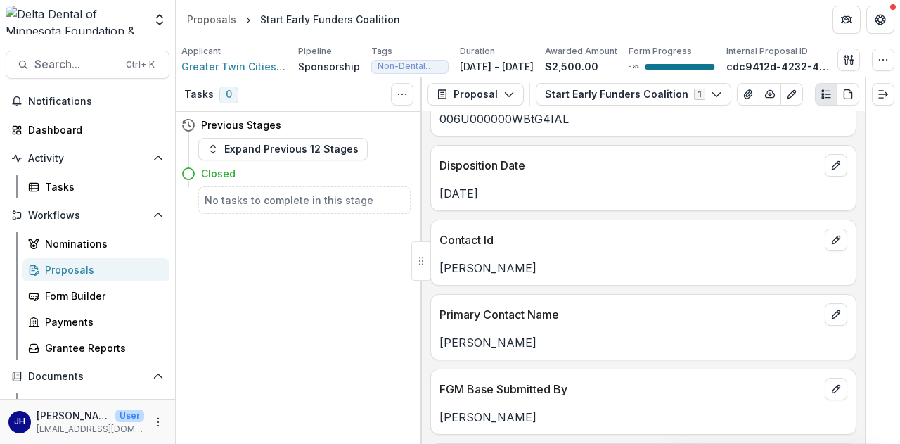
scroll to position [0, 0]
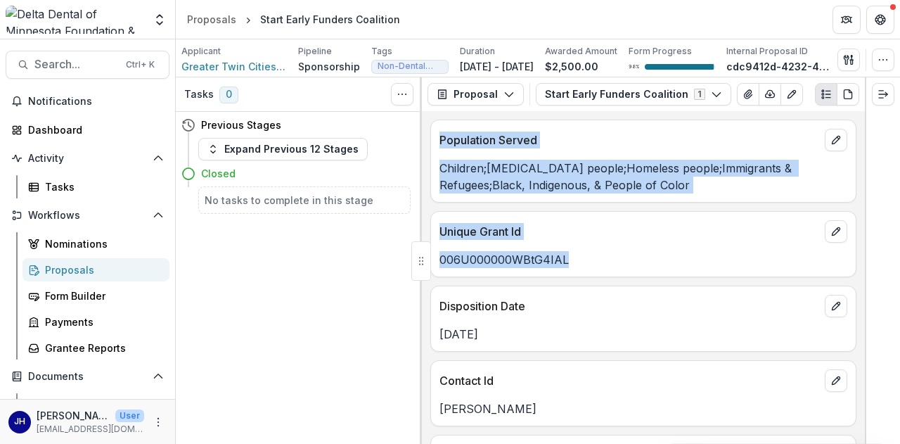
drag, startPoint x: 571, startPoint y: 265, endPoint x: 429, endPoint y: 264, distance: 142.0
click at [429, 264] on div "Tasks 0 Show Cancelled Tasks Previous Stages Expand Previous 12 Stages Closed N…" at bounding box center [538, 260] width 724 height 366
click at [496, 266] on p "006U000000WBtG4IAL" at bounding box center [643, 259] width 408 height 17
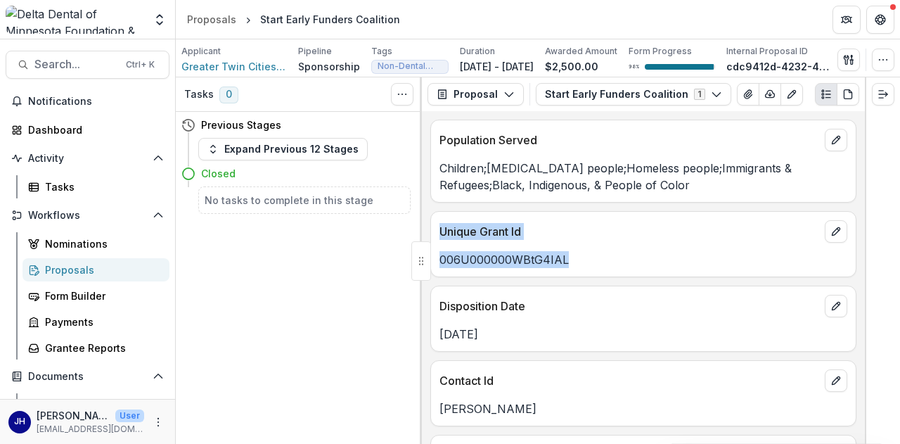
drag, startPoint x: 533, startPoint y: 253, endPoint x: 432, endPoint y: 233, distance: 103.3
click at [432, 233] on div "Unique Grant Id 006U000000WBtG4IAL" at bounding box center [643, 244] width 426 height 66
click at [287, 341] on div "Tasks 0 Show Cancelled Tasks Previous Stages Expand Previous 12 Stages Closed N…" at bounding box center [299, 260] width 246 height 366
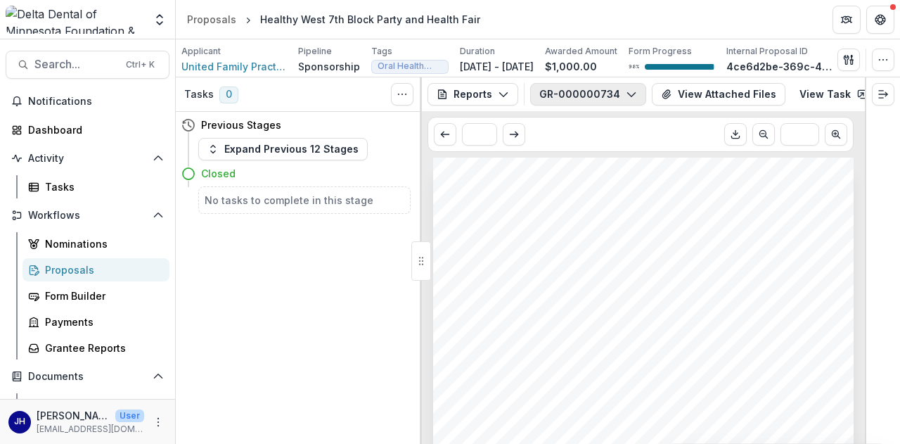
drag, startPoint x: 617, startPoint y: 99, endPoint x: 560, endPoint y: 90, distance: 58.4
click at [447, 90] on button "GR-000000734" at bounding box center [588, 94] width 116 height 22
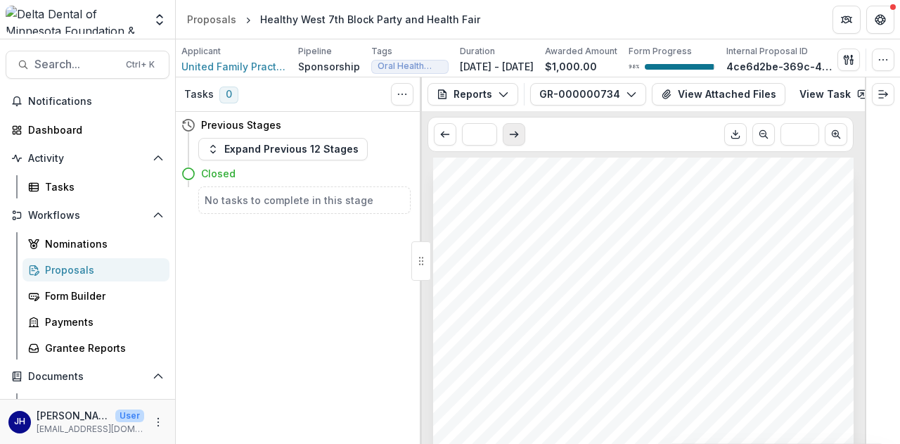
click at [447, 140] on icon "Scroll to next page" at bounding box center [513, 134] width 11 height 11
click at [434, 146] on button "Scroll to previous page" at bounding box center [445, 134] width 22 height 22
type input "*"
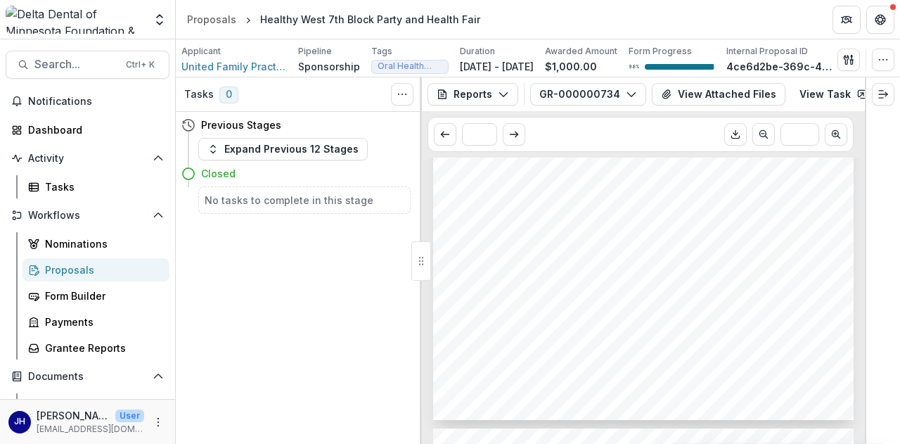
scroll to position [0, 0]
